Goal: Task Accomplishment & Management: Manage account settings

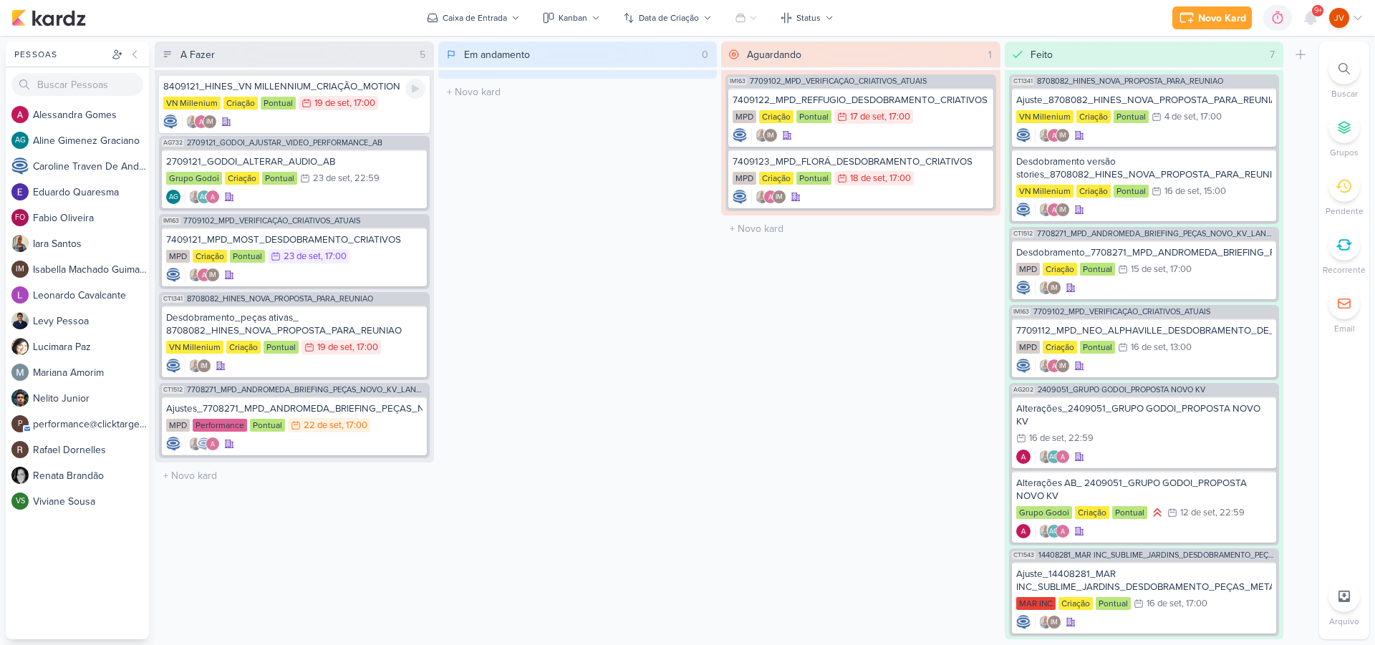
click at [327, 89] on div "8409121_HINES_VN MILLENNIUM_CRIAÇÃO_MOTION" at bounding box center [294, 86] width 262 height 13
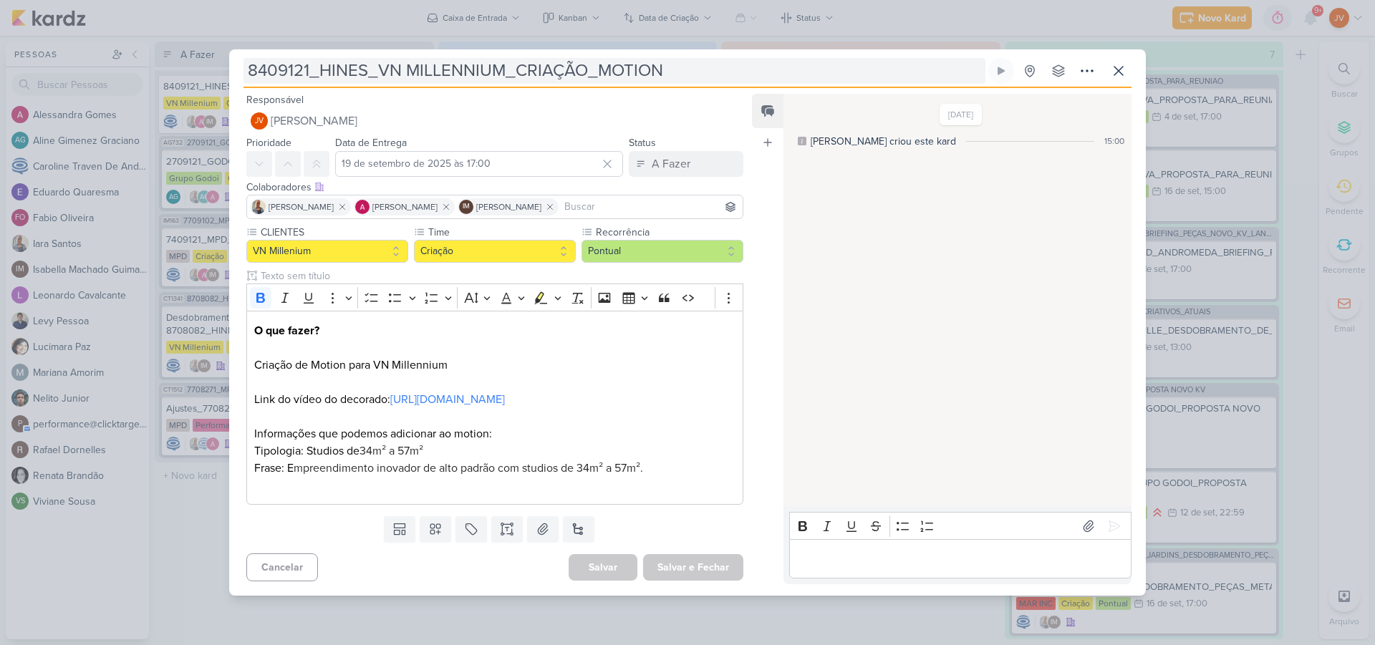
drag, startPoint x: 554, startPoint y: 64, endPoint x: 569, endPoint y: 63, distance: 15.1
click at [554, 65] on input "8409121_HINES_VN MILLENNIUM_CRIAÇÃO_MOTION" at bounding box center [614, 71] width 742 height 26
drag, startPoint x: 666, startPoint y: 65, endPoint x: 245, endPoint y: 58, distance: 421.1
click at [243, 59] on div "8409121_HINES_VN MILLENNIUM_CRIAÇÃO_MOTION Criado por [PERSON_NAME] nenhum grup…" at bounding box center [687, 327] width 917 height 538
click at [842, 566] on p "Editor editing area: main" at bounding box center [959, 559] width 327 height 17
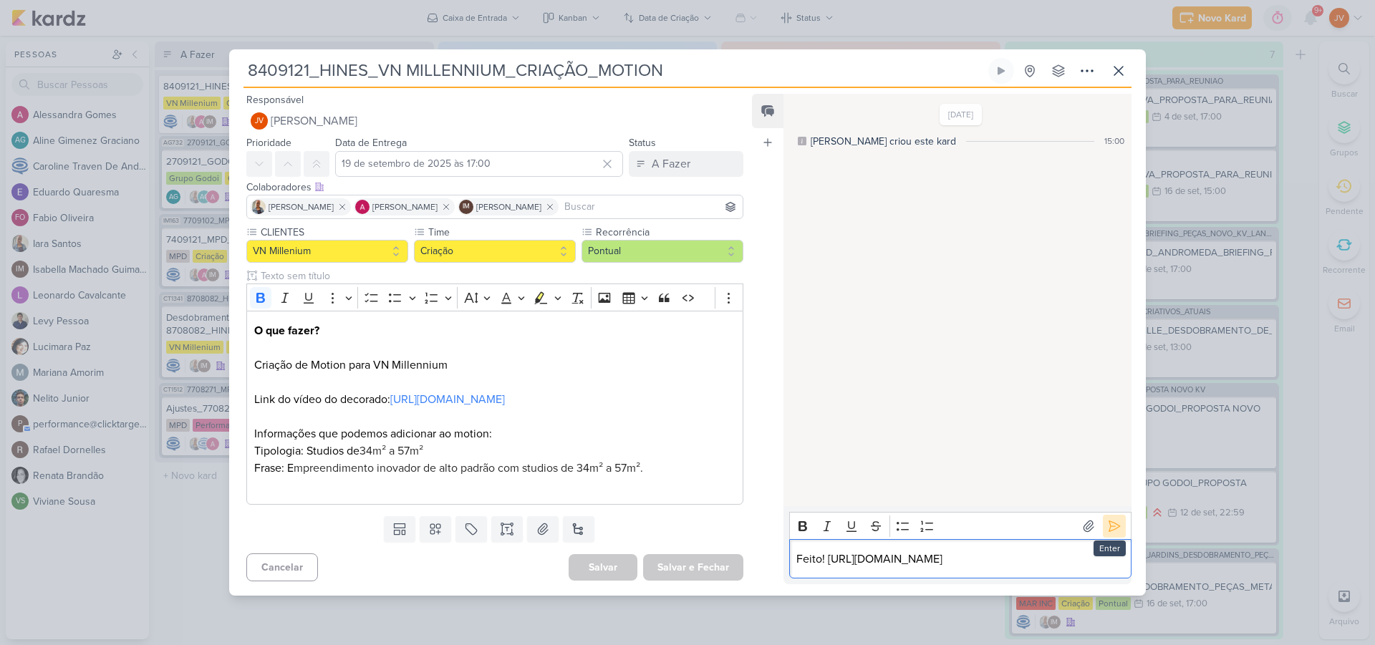
click at [1107, 519] on icon at bounding box center [1114, 526] width 14 height 14
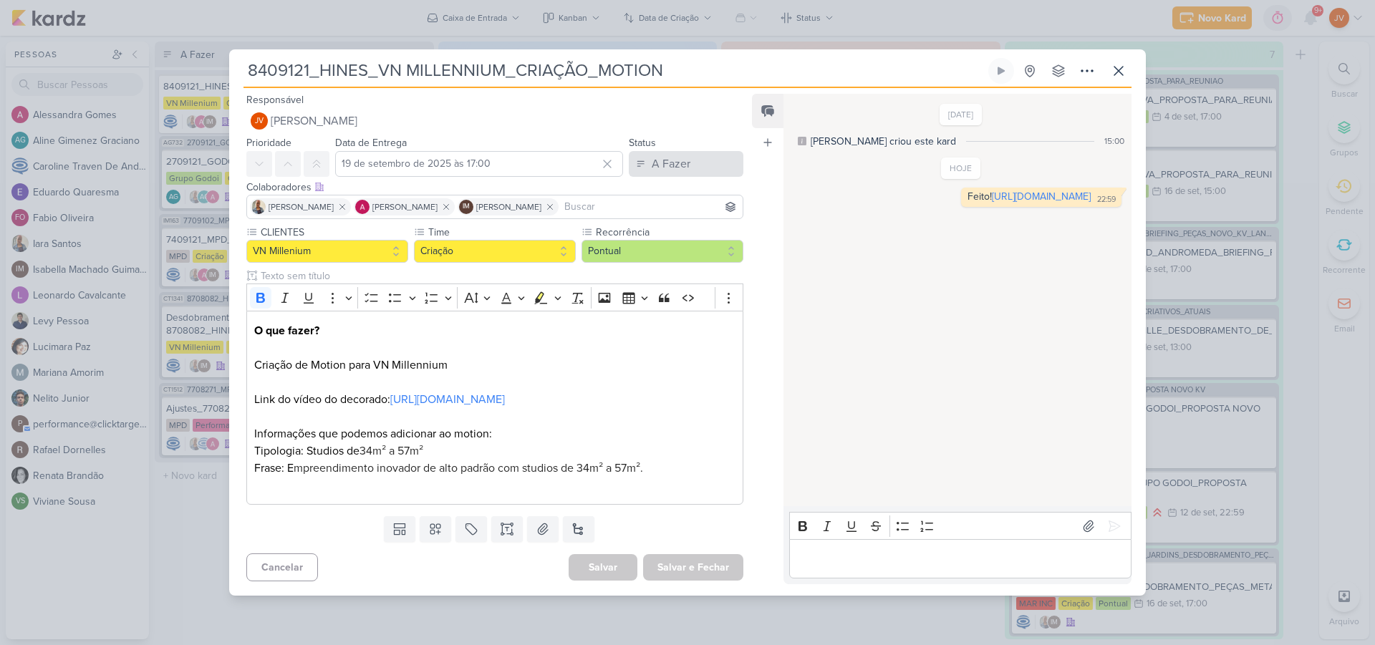
click at [692, 153] on button "A Fazer" at bounding box center [686, 164] width 115 height 26
click at [673, 236] on div "Aguardando" at bounding box center [669, 243] width 54 height 15
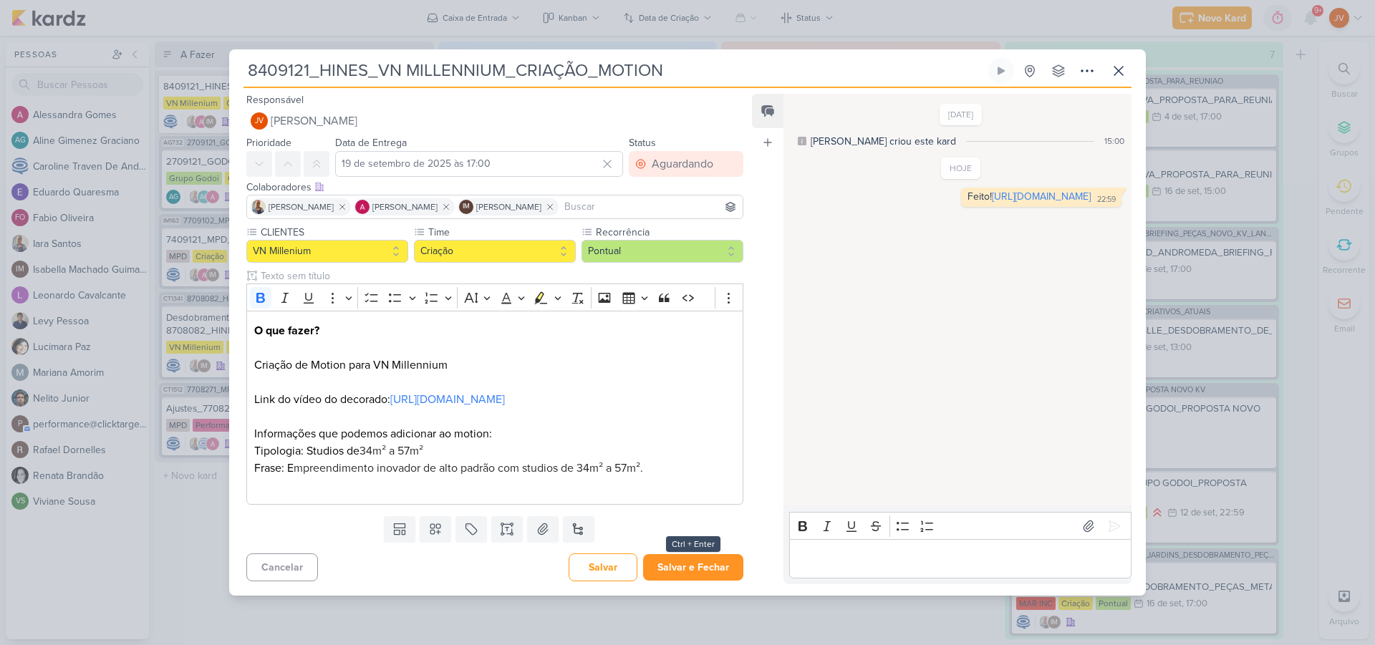
click at [690, 576] on button "Salvar e Fechar" at bounding box center [693, 567] width 100 height 26
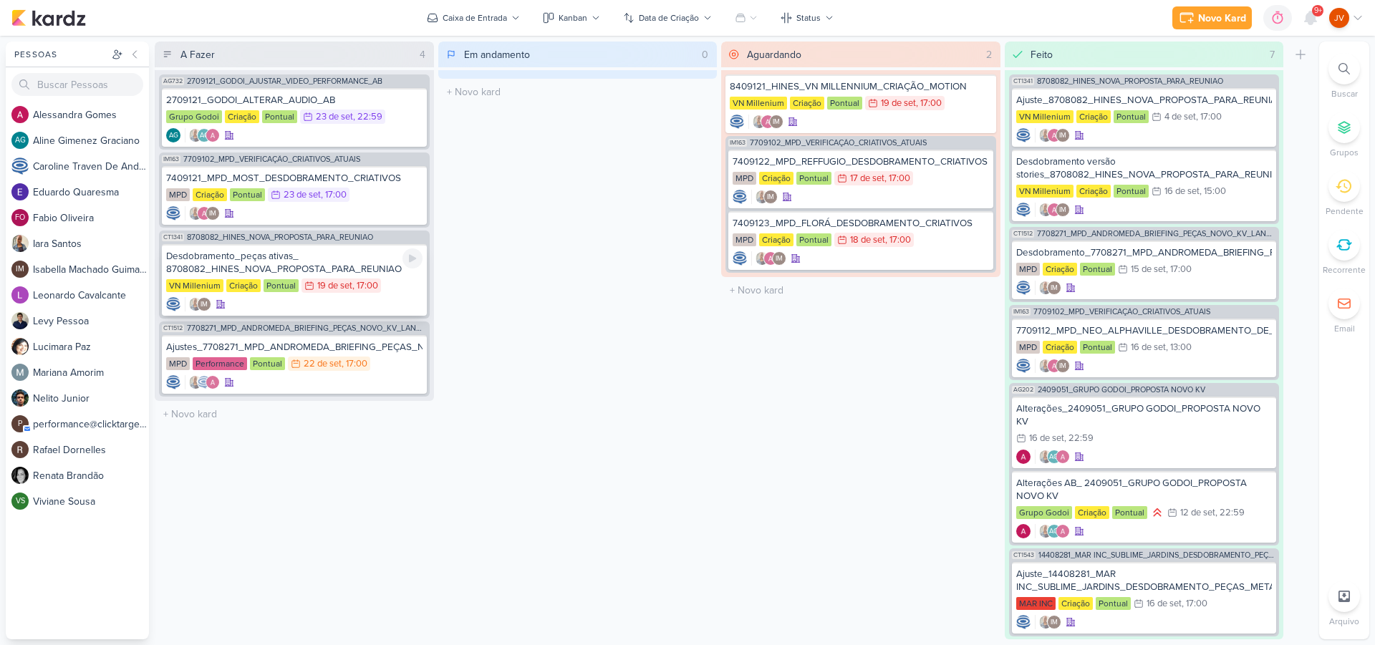
click at [365, 266] on div "Desdobramento_peças ativas_ 8708082_HINES_NOVA_PROPOSTA_PARA_REUNIAO" at bounding box center [294, 263] width 256 height 26
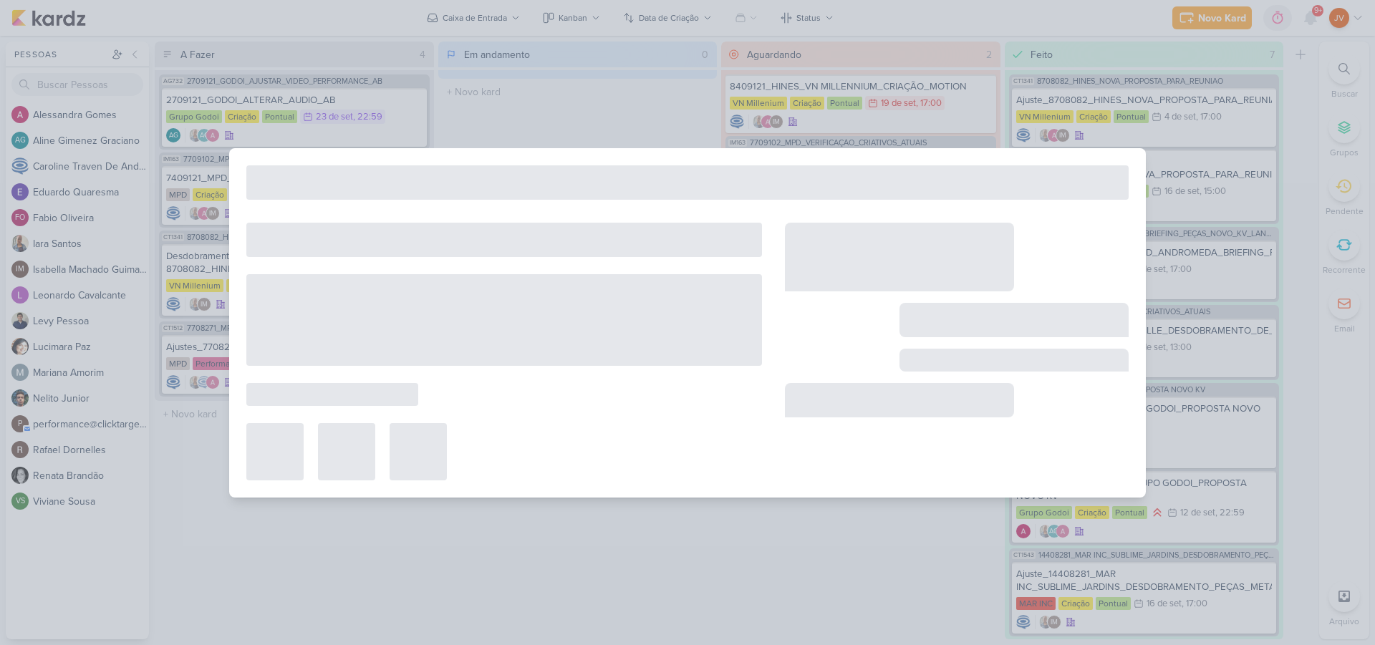
type input "Desdobramento_peças ativas_ 8708082_HINES_NOVA_PROPOSTA_PARA_REUNIAO"
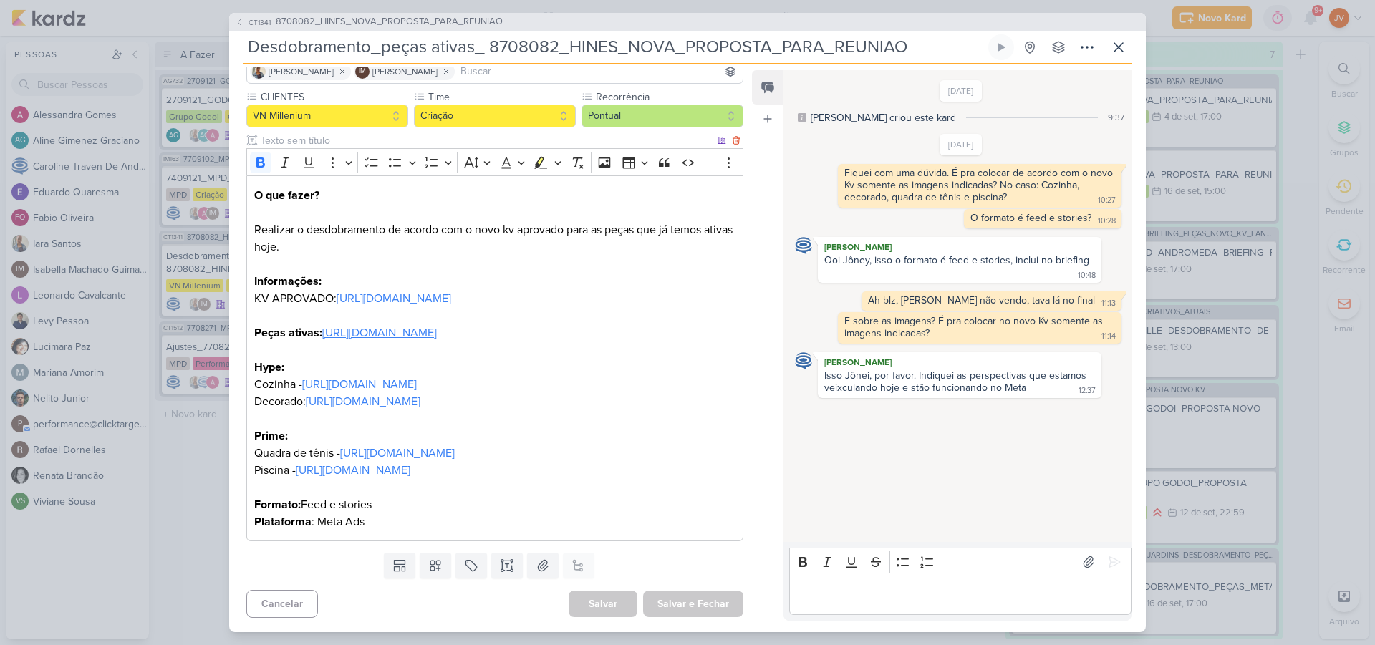
scroll to position [146, 0]
click at [451, 291] on link "[URL][DOMAIN_NAME]" at bounding box center [394, 298] width 115 height 14
click at [408, 458] on link "[URL][DOMAIN_NAME]" at bounding box center [397, 453] width 115 height 14
click at [391, 291] on link "[URL][DOMAIN_NAME]" at bounding box center [394, 298] width 115 height 14
click at [417, 377] on link "[URL][DOMAIN_NAME]" at bounding box center [359, 384] width 115 height 14
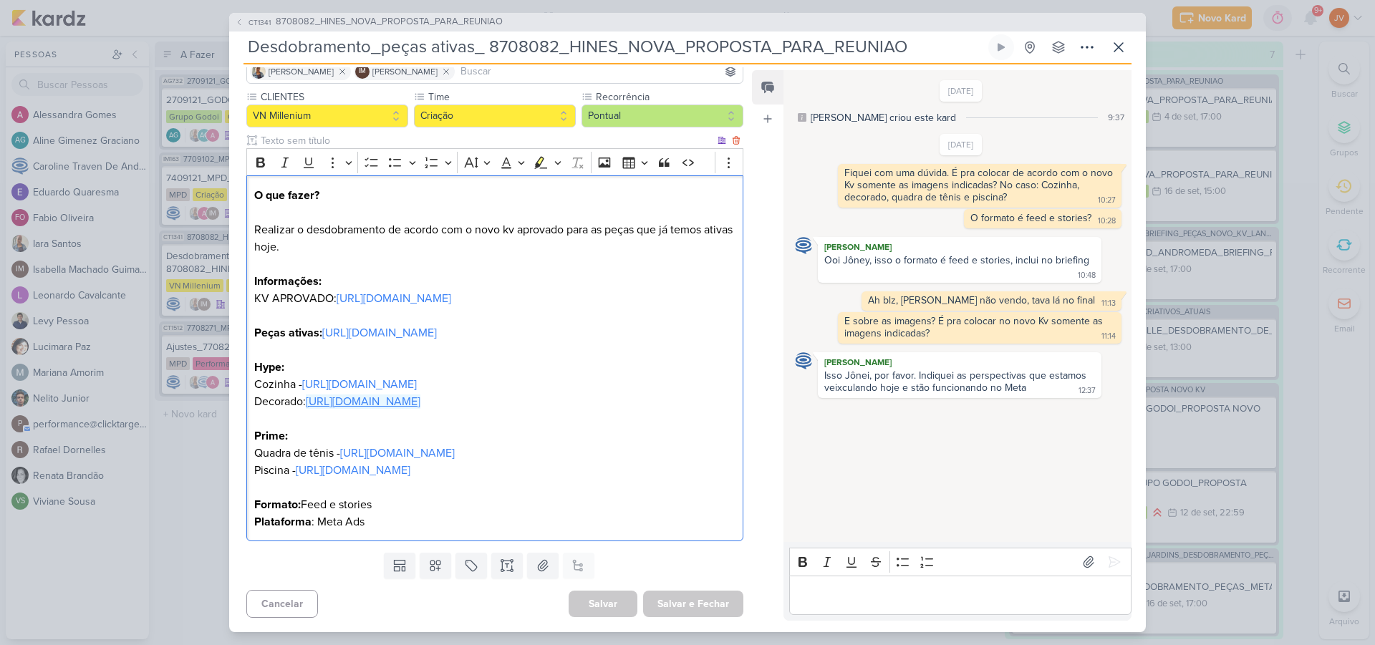
click at [420, 395] on link "[URL][DOMAIN_NAME]" at bounding box center [363, 402] width 115 height 14
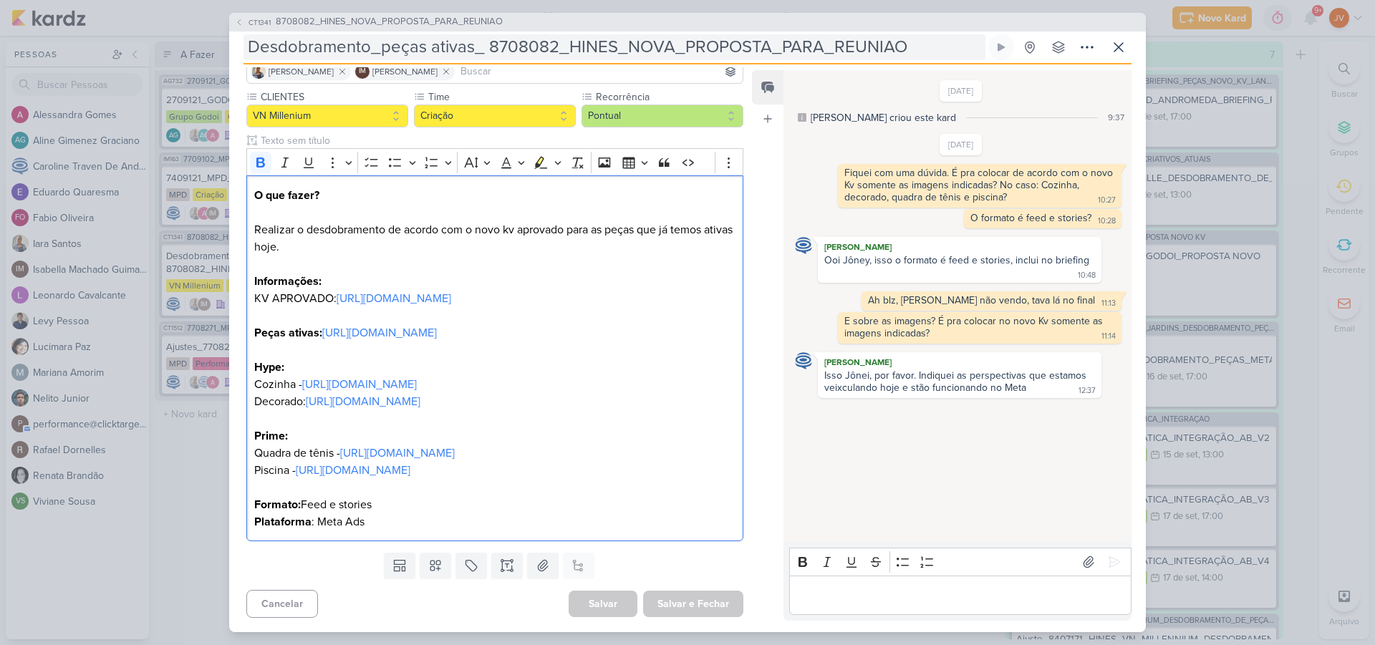
click at [655, 47] on input "Desdobramento_peças ativas_ 8708082_HINES_NOVA_PROPOSTA_PARA_REUNIAO" at bounding box center [614, 47] width 742 height 26
drag, startPoint x: 905, startPoint y: 47, endPoint x: 866, endPoint y: 50, distance: 39.5
click at [876, 44] on input "Desdobramento_peças ativas_ 8708082_HINES_NOVA_PROPOSTA_PARA_REUNIAO" at bounding box center [614, 47] width 742 height 26
click at [859, 49] on input "Desdobramento_peças ativas_ 8708082_HINES_NOVA_PROPOSTA_PARA_REUNIAO" at bounding box center [614, 47] width 742 height 26
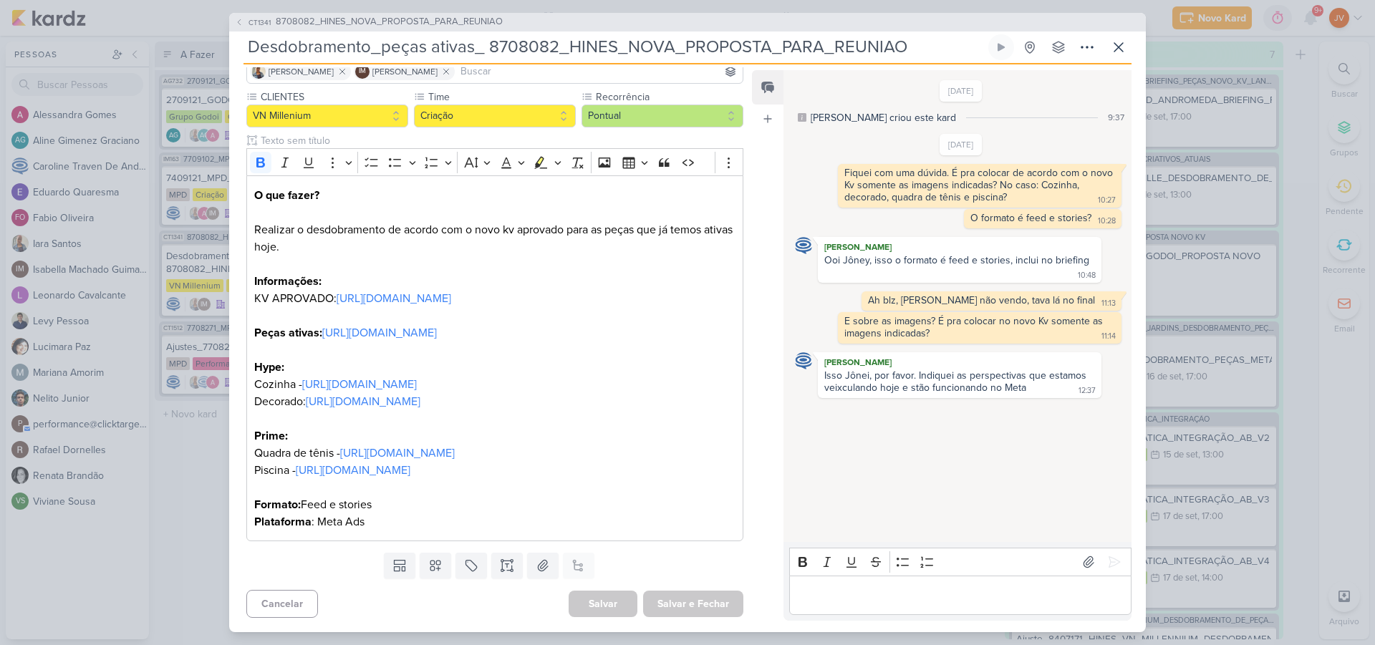
click at [859, 49] on input "Desdobramento_peças ativas_ 8708082_HINES_NOVA_PROPOSTA_PARA_REUNIAO" at bounding box center [614, 47] width 742 height 26
click at [737, 51] on input "Desdobramento_peças ativas_ 8708082_HINES_NOVA_PROPOSTA_PARA_REUNIAO" at bounding box center [614, 47] width 742 height 26
click at [569, 50] on input "Desdobramento_peças ativas_ 8708082_HINES_NOVA_PROPOSTA_PARA_REUNIAO" at bounding box center [614, 47] width 742 height 26
click at [496, 47] on input "Desdobramento_peças ativas_ 8708082_HINES_NOVA_PROPOSTA_PARA_REUNIAO" at bounding box center [614, 47] width 742 height 26
click at [371, 50] on input "Desdobramento_peças ativas_ 8708082_HINES_NOVA_PROPOSTA_PARA_REUNIAO" at bounding box center [614, 47] width 742 height 26
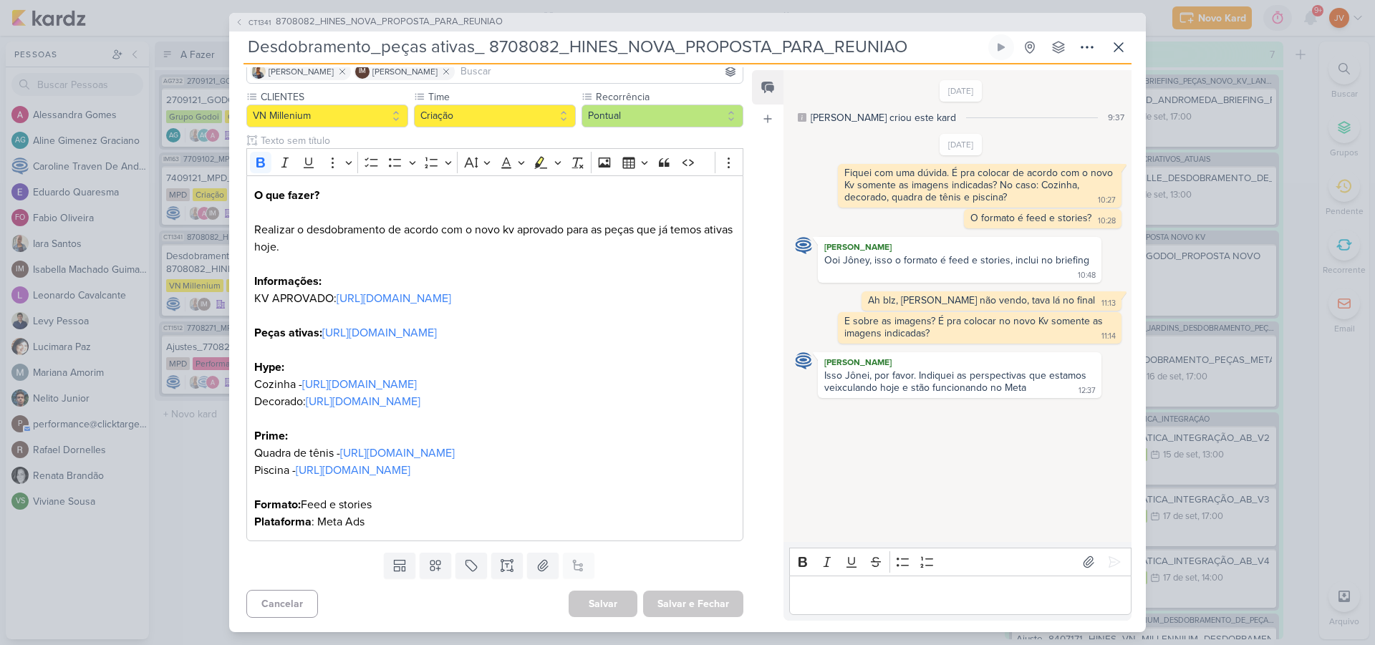
drag, startPoint x: 488, startPoint y: 47, endPoint x: 929, endPoint y: 50, distance: 440.4
click at [930, 50] on input "Desdobramento_peças ativas_ 8708082_HINES_NOVA_PROPOSTA_PARA_REUNIAO" at bounding box center [614, 47] width 742 height 26
drag, startPoint x: 493, startPoint y: 43, endPoint x: 503, endPoint y: 42, distance: 10.8
click at [493, 43] on input "Desdobramento_peças ativas_ 8708082_HINES_NOVA_PROPOSTA_PARA_REUNIAO" at bounding box center [614, 47] width 742 height 26
drag, startPoint x: 896, startPoint y: 45, endPoint x: 226, endPoint y: 50, distance: 669.6
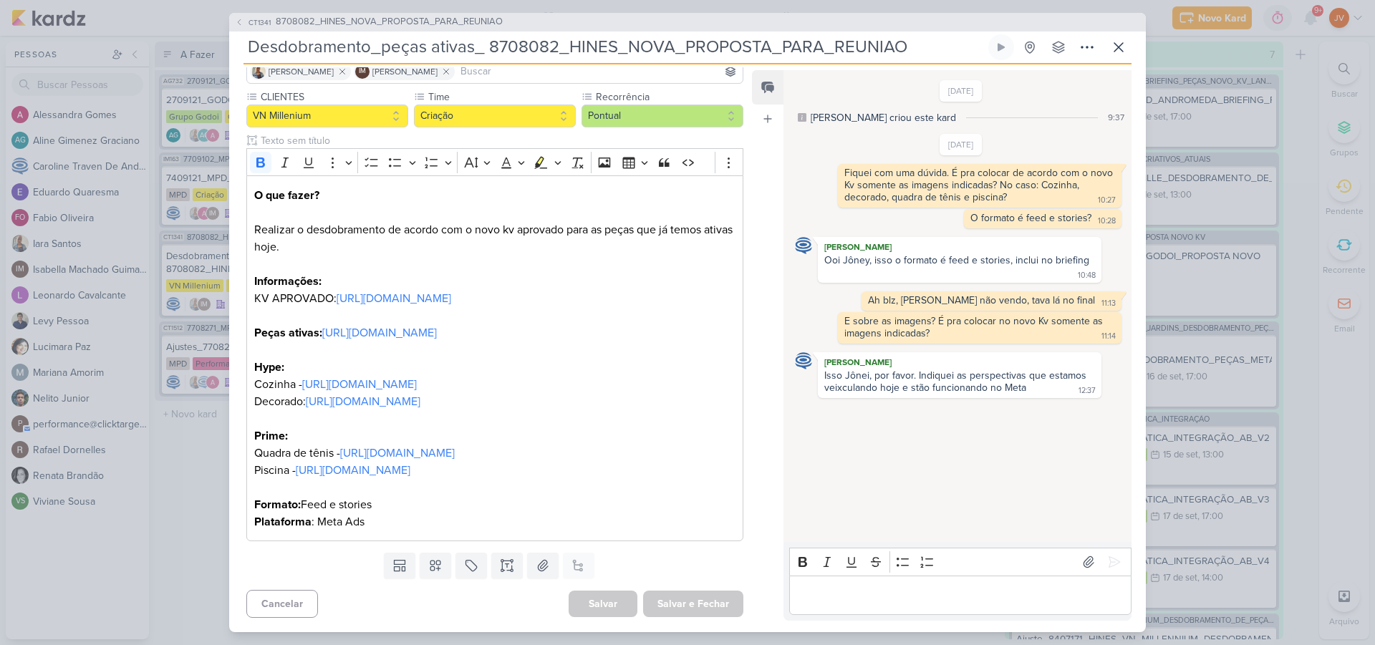
click at [225, 50] on div "CT1341 8708082_HINES_NOVA_PROPOSTA_PARA_REUNIAO Desdobramento_peças ativas_ 870…" at bounding box center [687, 322] width 1375 height 645
click at [640, 42] on input "Desdobramento_peças ativas_ 8708082_HINES_NOVA_PROPOSTA_PARA_REUNIAO" at bounding box center [614, 47] width 742 height 26
click at [534, 48] on input "Desdobramento_peças ativas_ 8708082_HINES_NOVA_PROPOSTA_PARA_REUNIAO" at bounding box center [614, 47] width 742 height 26
drag, startPoint x: 552, startPoint y: 48, endPoint x: 490, endPoint y: 47, distance: 62.3
click at [488, 47] on input "Desdobramento_peças ativas_ 8708082_HINES_NOVA_PROPOSTA_PARA_REUNIAO" at bounding box center [614, 47] width 742 height 26
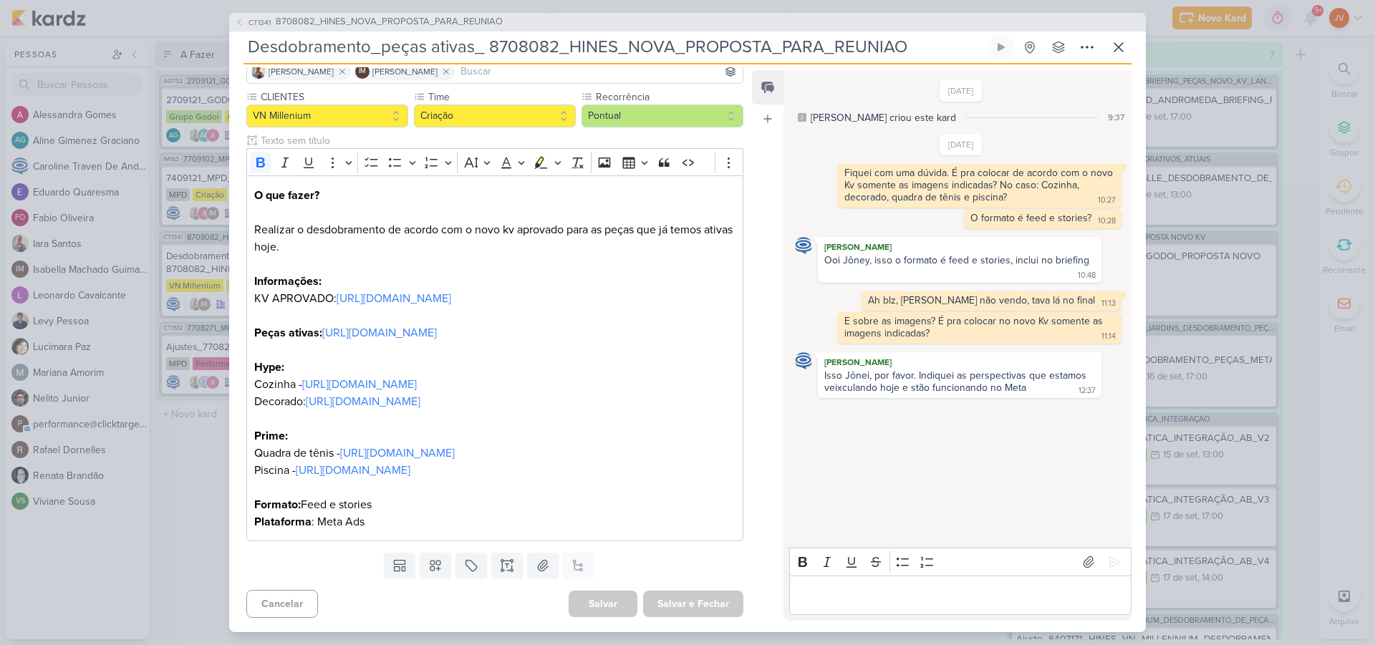
click at [839, 47] on input "Desdobramento_peças ativas_ 8708082_HINES_NOVA_PROPOSTA_PARA_REUNIAO" at bounding box center [614, 47] width 742 height 26
click at [841, 47] on input "Desdobramento_peças ativas_ 8708082_HINES_NOVA_PROPOSTA_PARA_REUNIAO" at bounding box center [614, 47] width 742 height 26
click at [846, 44] on input "Desdobramento_peças ativas_ 8708082_HINES_NOVA_PROPOSTA_PARA_REUNIAO" at bounding box center [614, 47] width 742 height 26
click at [829, 590] on p "Editor editing area: main" at bounding box center [959, 595] width 327 height 17
click at [1111, 555] on icon at bounding box center [1114, 562] width 14 height 14
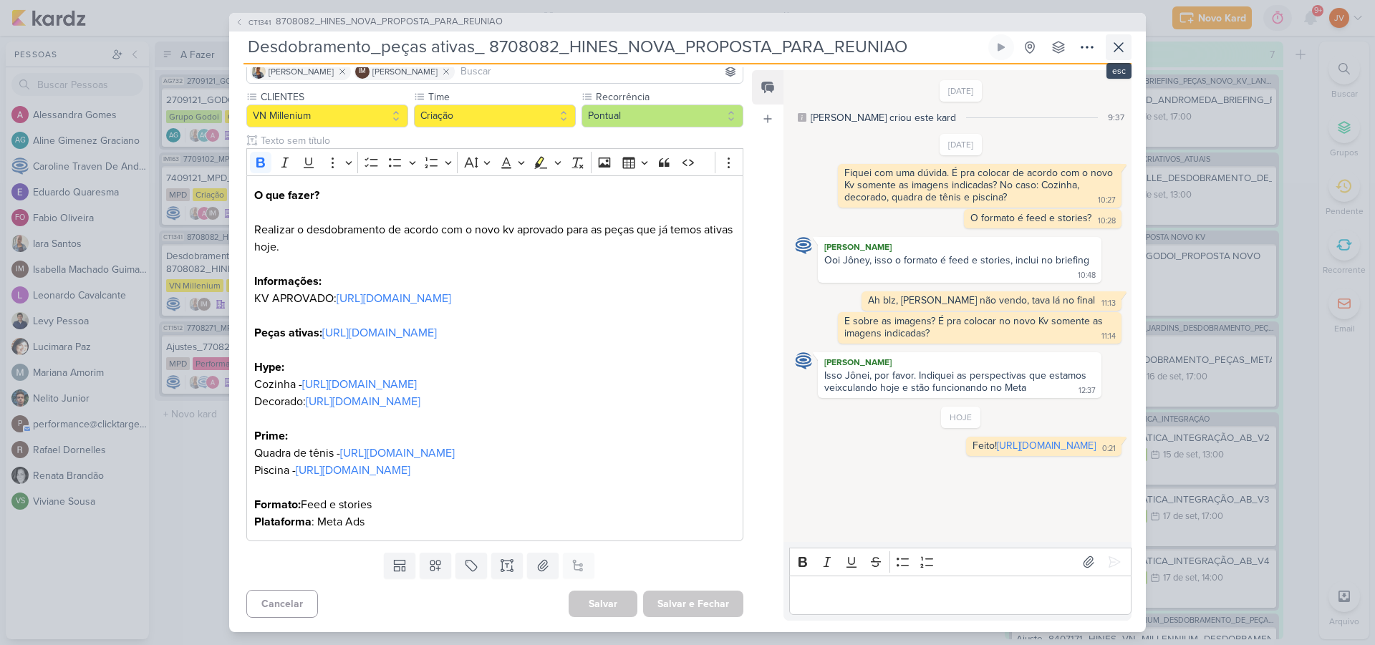
click at [1119, 48] on icon at bounding box center [1118, 47] width 17 height 17
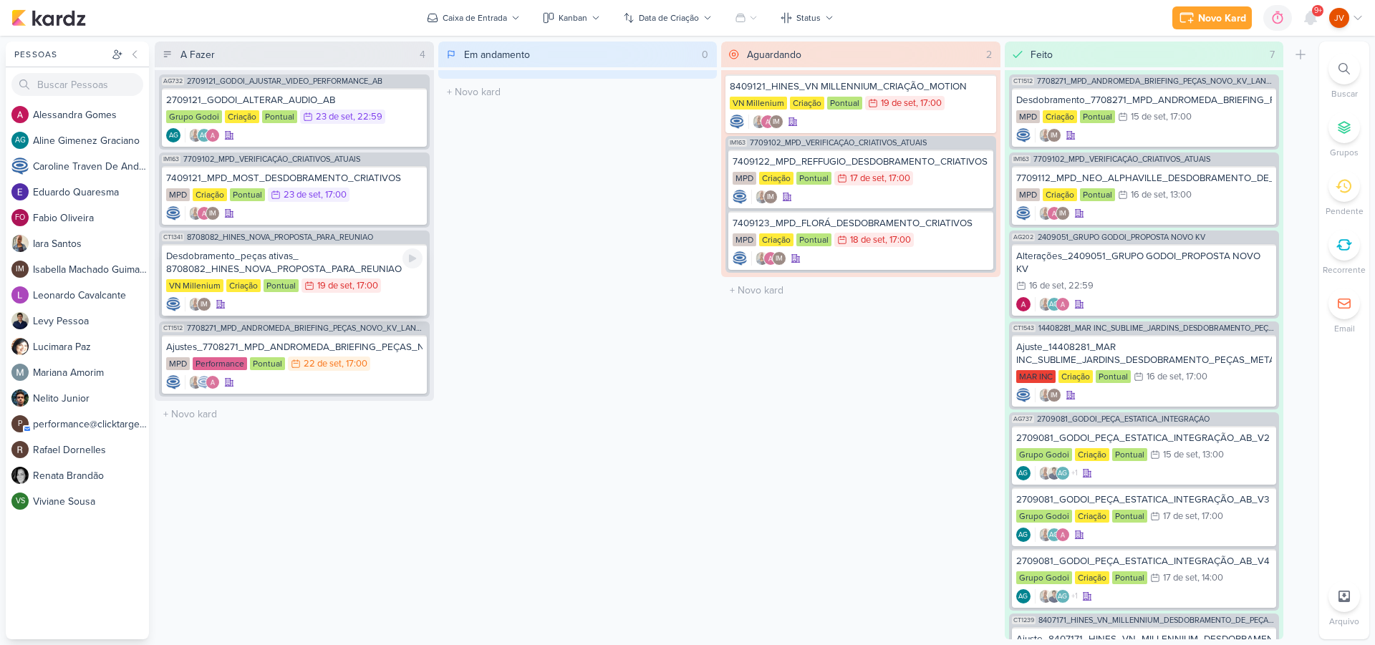
click at [339, 264] on div "Desdobramento_peças ativas_ 8708082_HINES_NOVA_PROPOSTA_PARA_REUNIAO" at bounding box center [294, 263] width 256 height 26
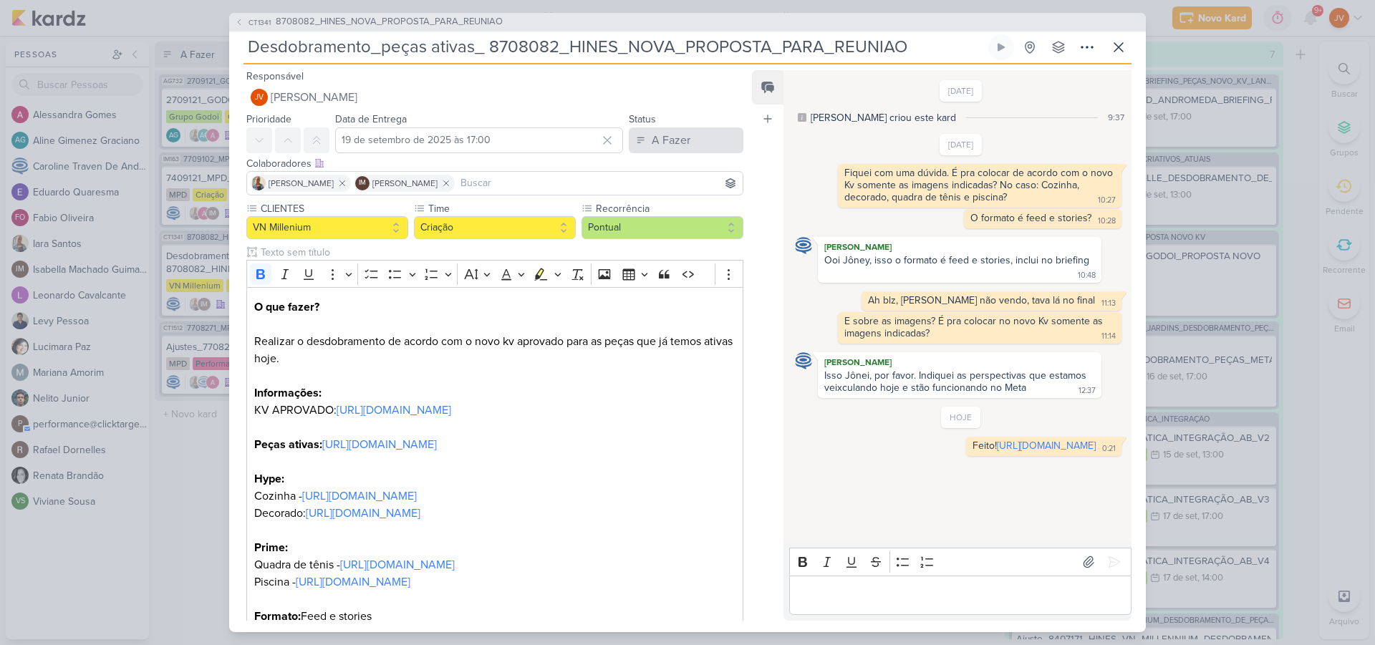
click at [670, 134] on div "A Fazer" at bounding box center [671, 140] width 39 height 17
click at [667, 140] on div "A Fazer" at bounding box center [671, 140] width 39 height 17
click at [673, 140] on div "A Fazer" at bounding box center [671, 140] width 39 height 17
click at [667, 222] on div "Aguardando" at bounding box center [669, 220] width 54 height 15
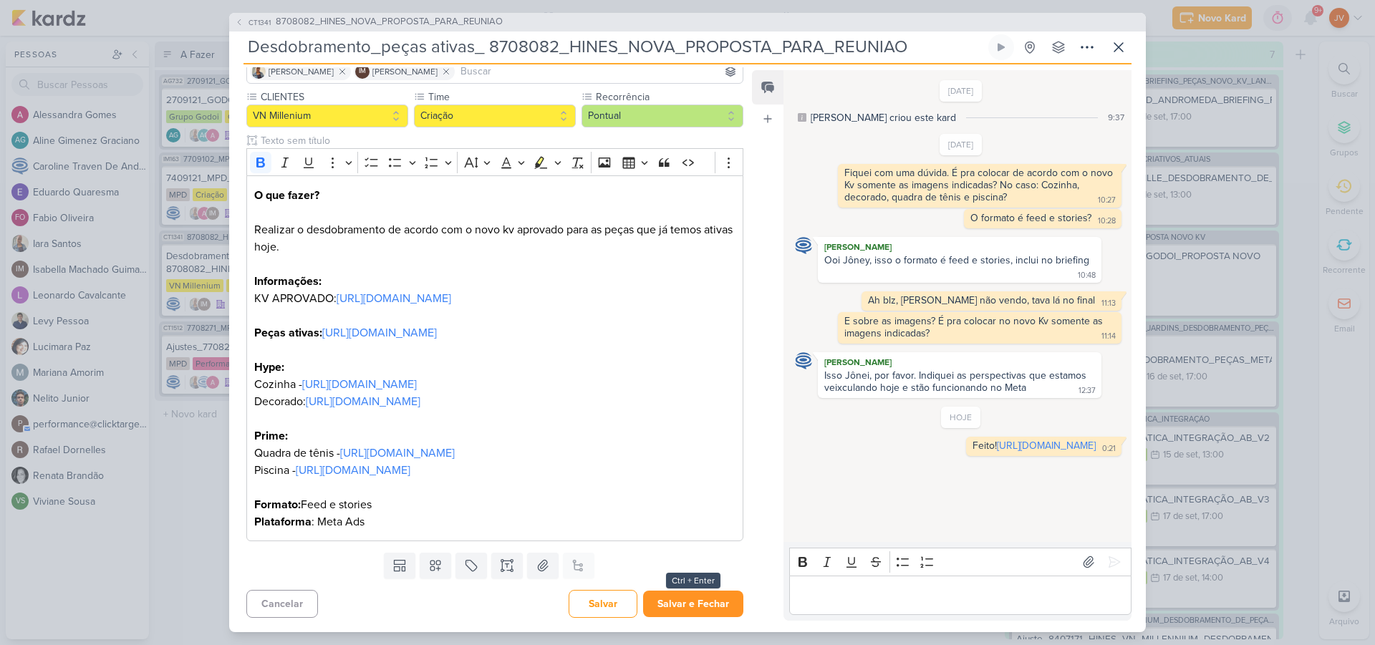
click at [690, 611] on button "Salvar e Fechar" at bounding box center [693, 604] width 100 height 26
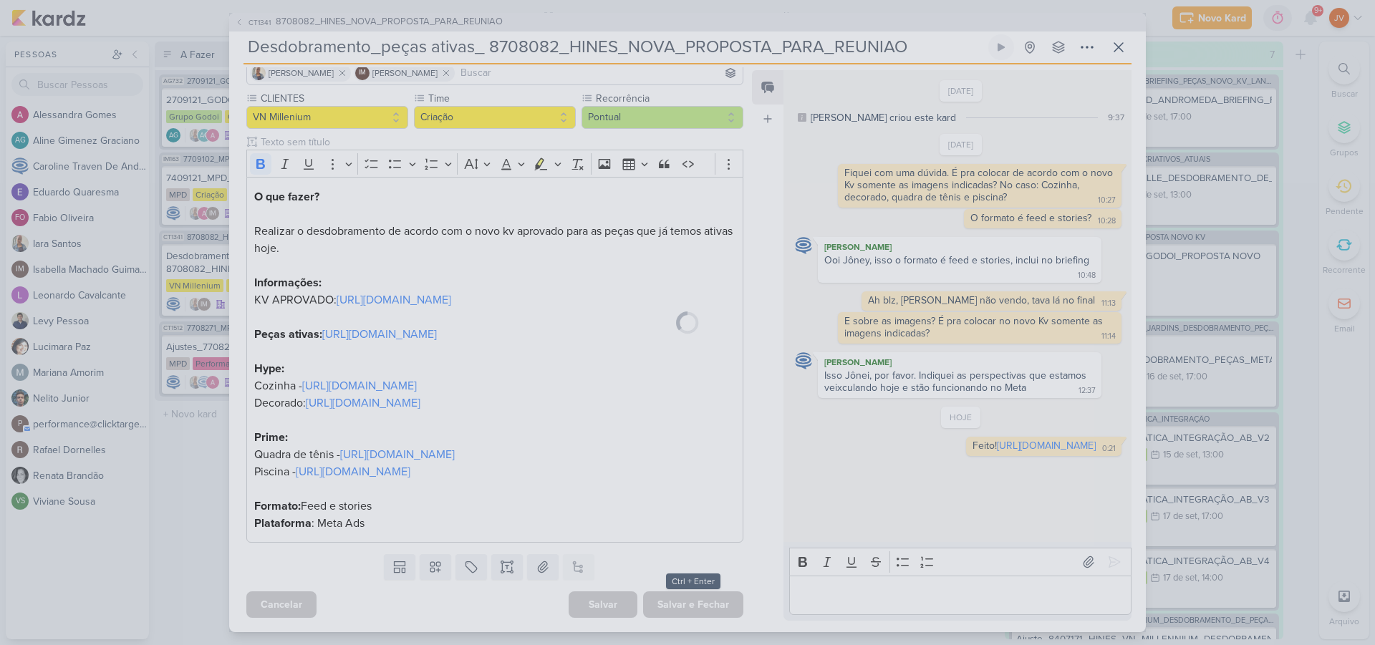
scroll to position [145, 0]
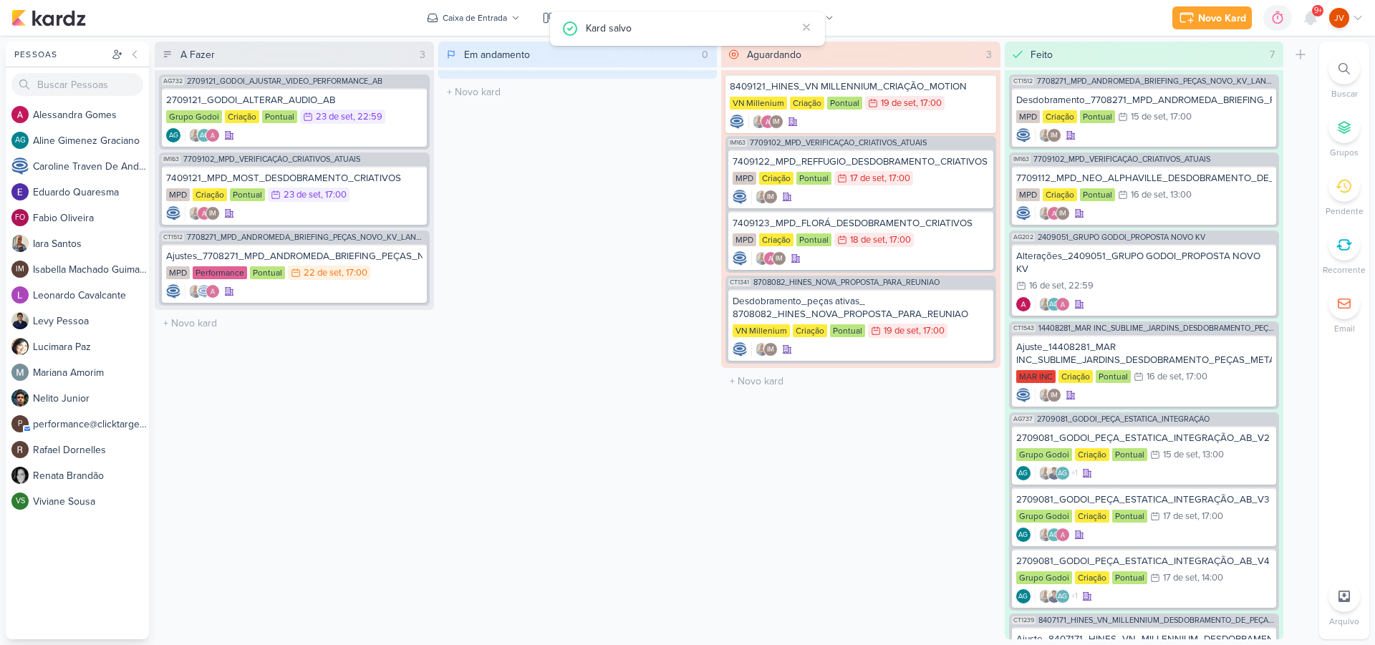
drag, startPoint x: 619, startPoint y: 499, endPoint x: 632, endPoint y: 498, distance: 12.3
click at [617, 498] on div "Em andamento 0 Mover Para Esquerda Mover Para Direita [GEOGRAPHIC_DATA] O títul…" at bounding box center [577, 341] width 279 height 598
click at [1313, 20] on icon at bounding box center [1310, 17] width 11 height 13
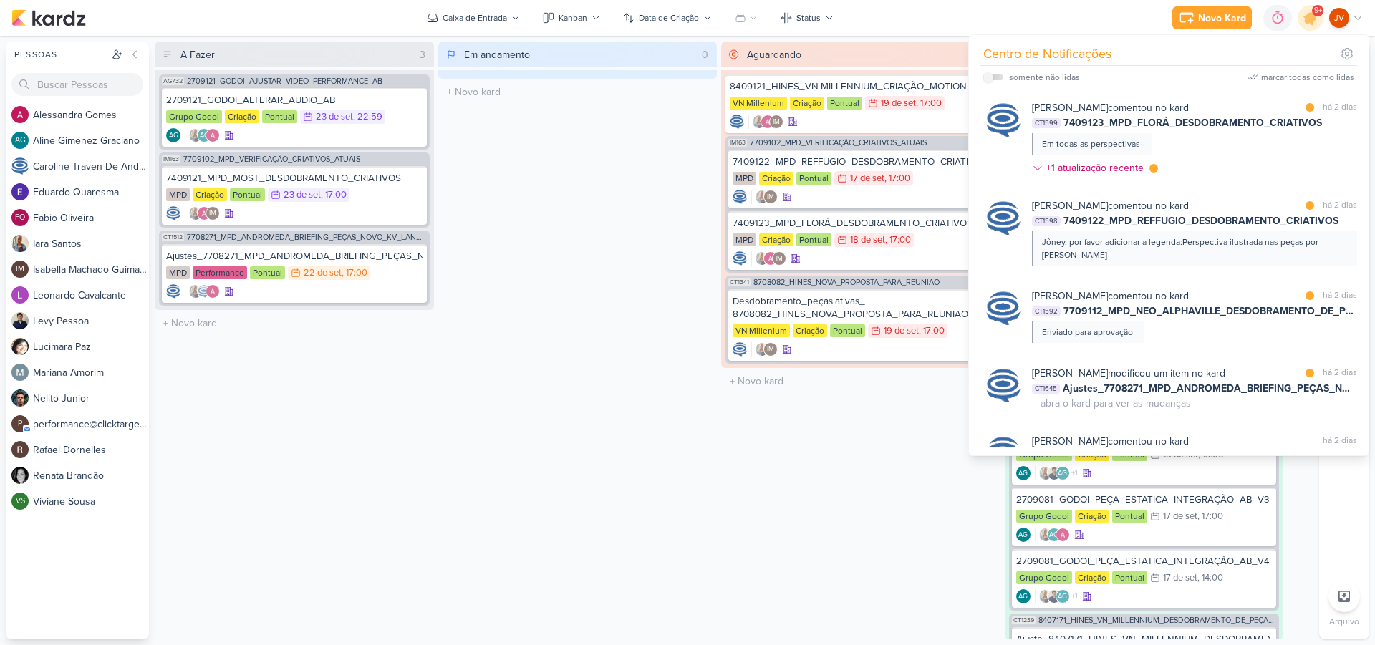
click at [1199, 140] on div "[PERSON_NAME] comentou no kard marcar como lida há 2 dias CT1599 7409123_MPD_FL…" at bounding box center [1194, 140] width 325 height 81
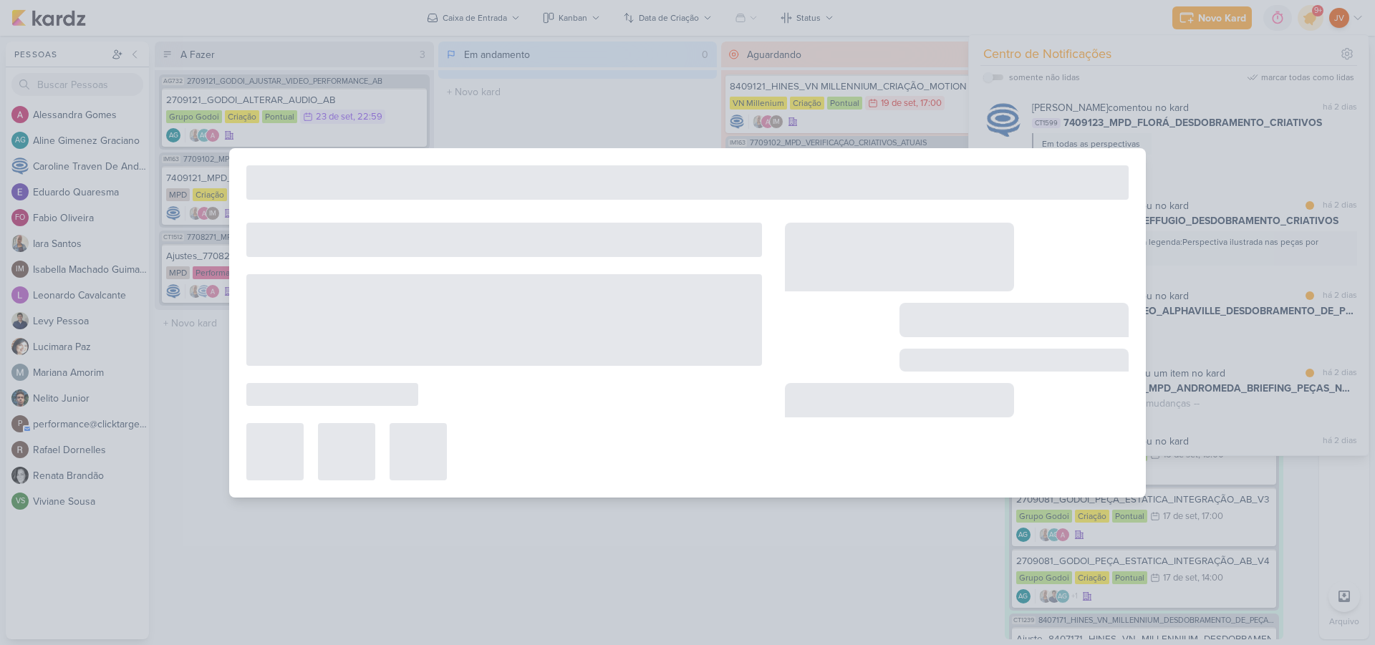
type input "7409123_MPD_FLORÁ_DESDOBRAMENTO_CRIATIVOS"
type input "18 de setembro de 2025 às 17:00"
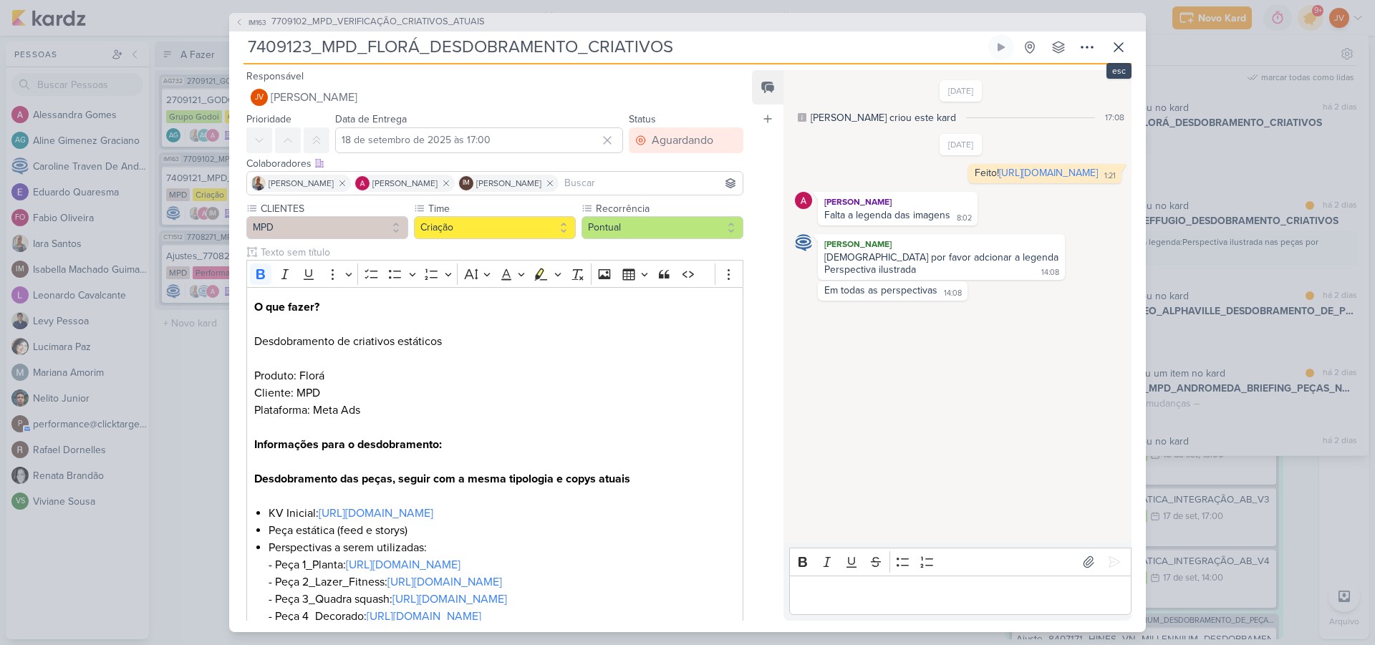
click at [1117, 44] on icon at bounding box center [1118, 47] width 17 height 17
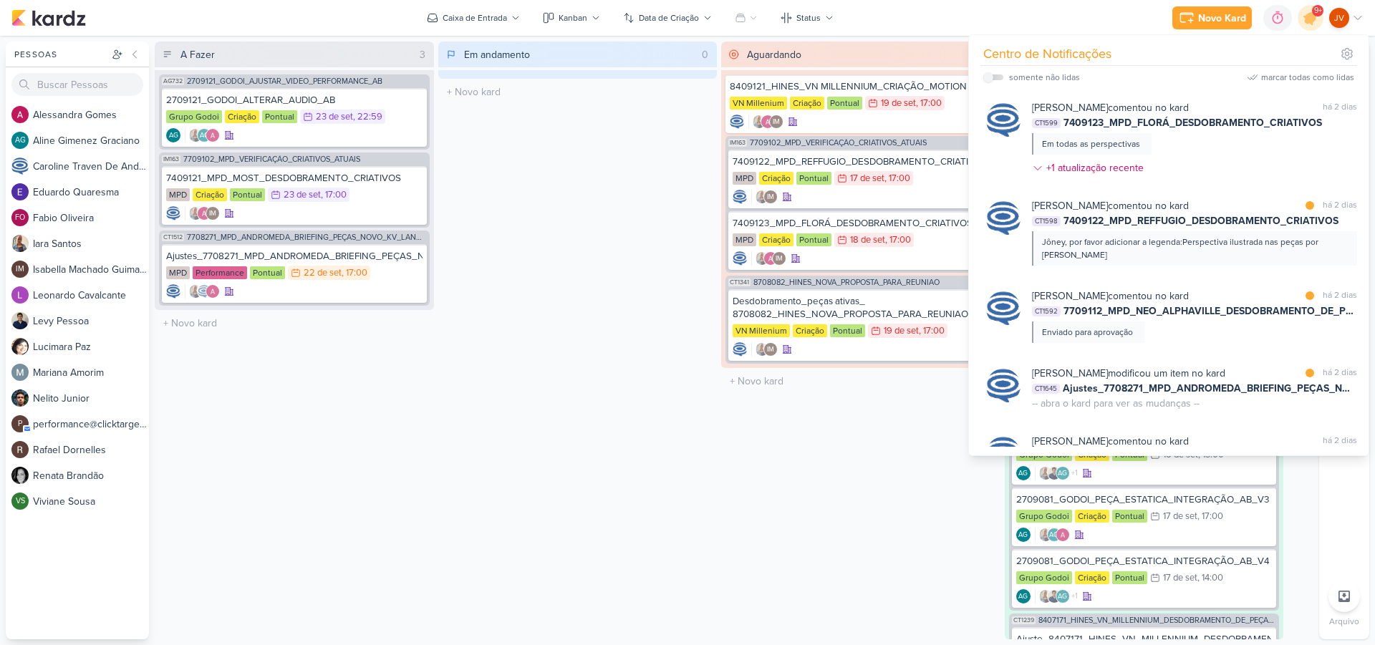
click at [728, 519] on div "Aguardando 3 Mover Para Esquerda Mover Para Direita [GEOGRAPHIC_DATA] 8409121_H…" at bounding box center [860, 341] width 279 height 598
